Goal: Task Accomplishment & Management: Use online tool/utility

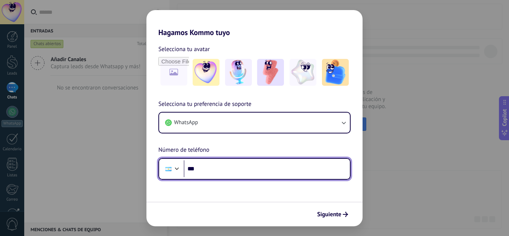
click at [210, 173] on input "***" at bounding box center [267, 168] width 166 height 17
type input "**********"
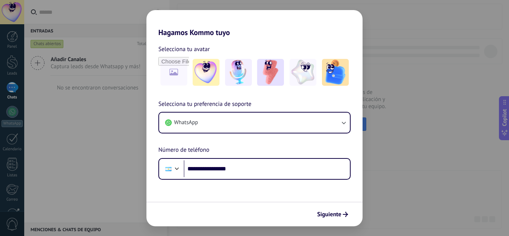
click at [334, 209] on button "Siguiente" at bounding box center [333, 214] width 38 height 13
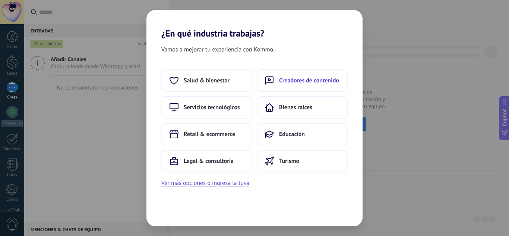
click at [297, 87] on button "Creadores de contenido" at bounding box center [302, 80] width 91 height 22
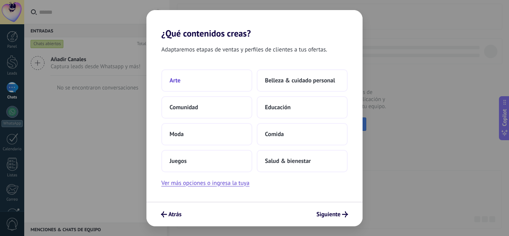
click at [228, 81] on button "Arte" at bounding box center [206, 80] width 91 height 22
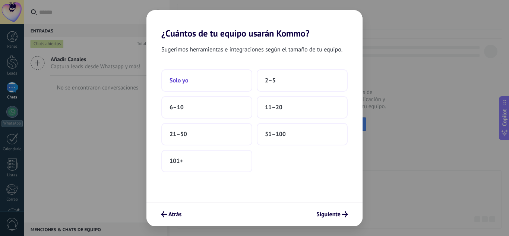
click at [229, 82] on button "Solo yo" at bounding box center [206, 80] width 91 height 22
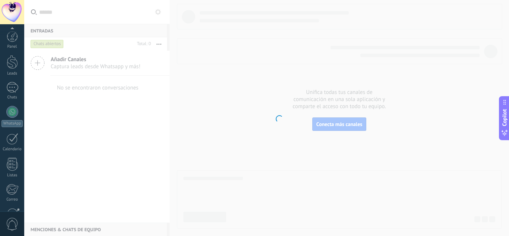
scroll to position [74, 0]
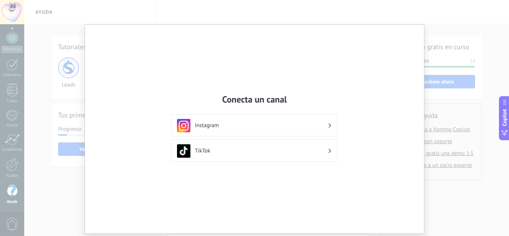
scroll to position [22, 0]
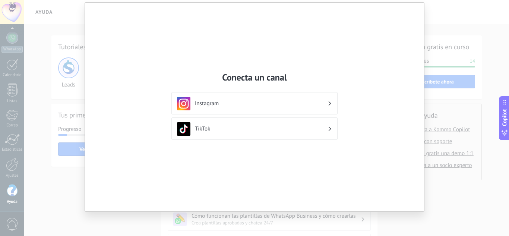
click at [268, 101] on h3 "Instagram" at bounding box center [261, 103] width 133 height 7
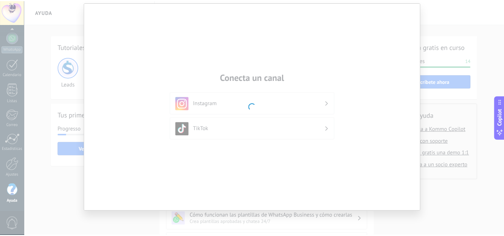
scroll to position [0, 0]
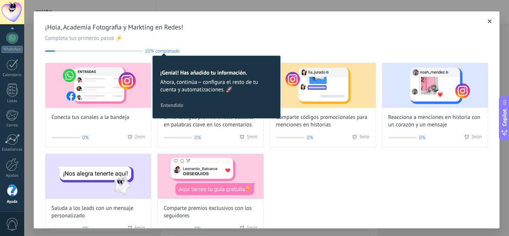
click at [486, 20] on button "button" at bounding box center [489, 21] width 7 height 7
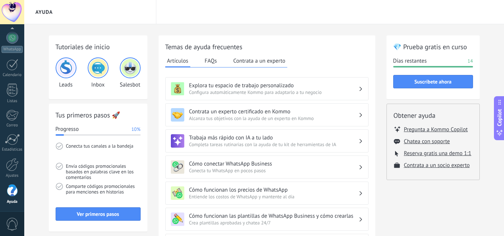
click at [212, 60] on button "FAQs" at bounding box center [211, 60] width 16 height 11
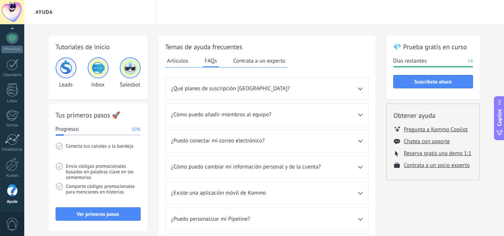
click at [277, 60] on button "Contrata a un experto" at bounding box center [259, 60] width 56 height 11
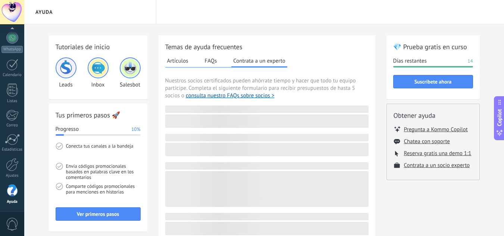
click at [175, 59] on button "Artículos" at bounding box center [177, 60] width 25 height 11
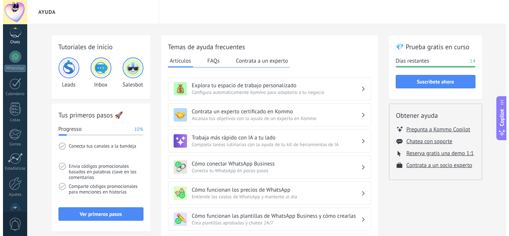
scroll to position [50, 0]
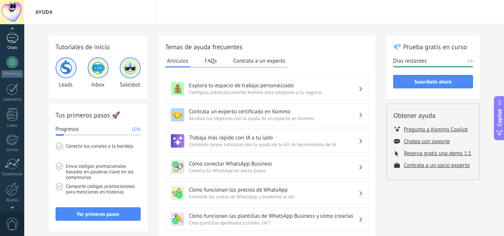
click at [15, 36] on div at bounding box center [12, 37] width 12 height 11
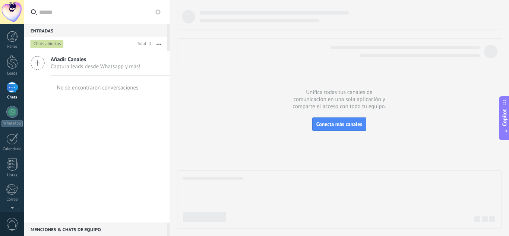
click at [41, 60] on icon at bounding box center [38, 63] width 14 height 14
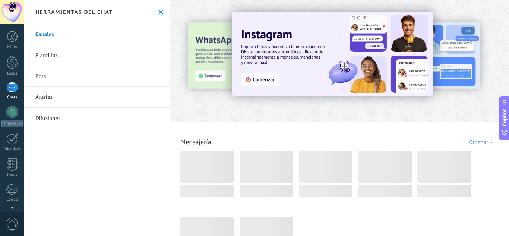
click at [158, 11] on icon at bounding box center [160, 12] width 5 height 5
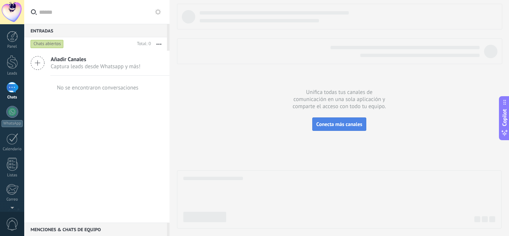
click at [335, 124] on span "Conecta más canales" at bounding box center [340, 124] width 46 height 7
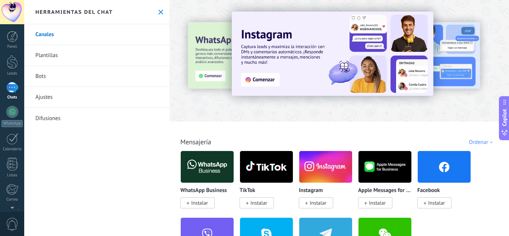
click at [319, 178] on img at bounding box center [325, 167] width 53 height 36
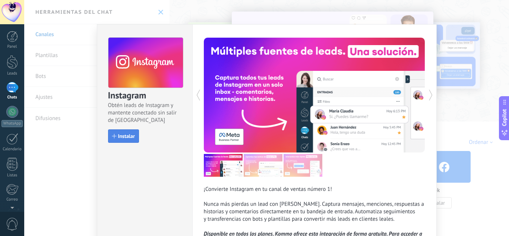
click at [116, 132] on button "Instalar" at bounding box center [123, 135] width 31 height 13
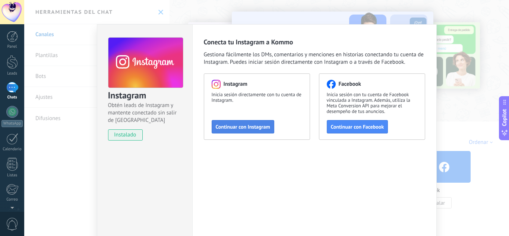
click at [243, 128] on span "Continuar con Instagram" at bounding box center [243, 126] width 54 height 5
